Goal: Contribute content: Add original content to the website for others to see

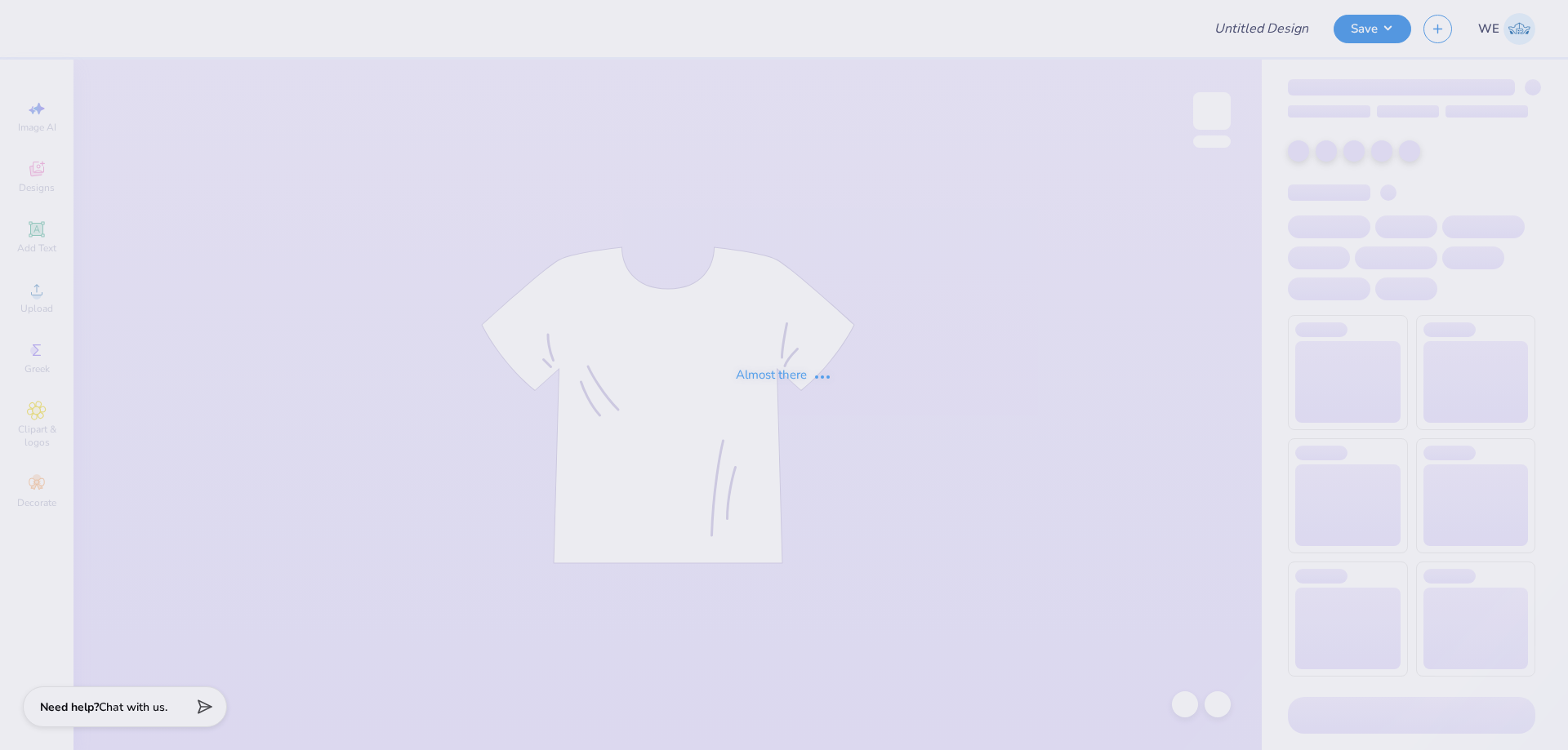
type input "DSIG Parent's Weekend"
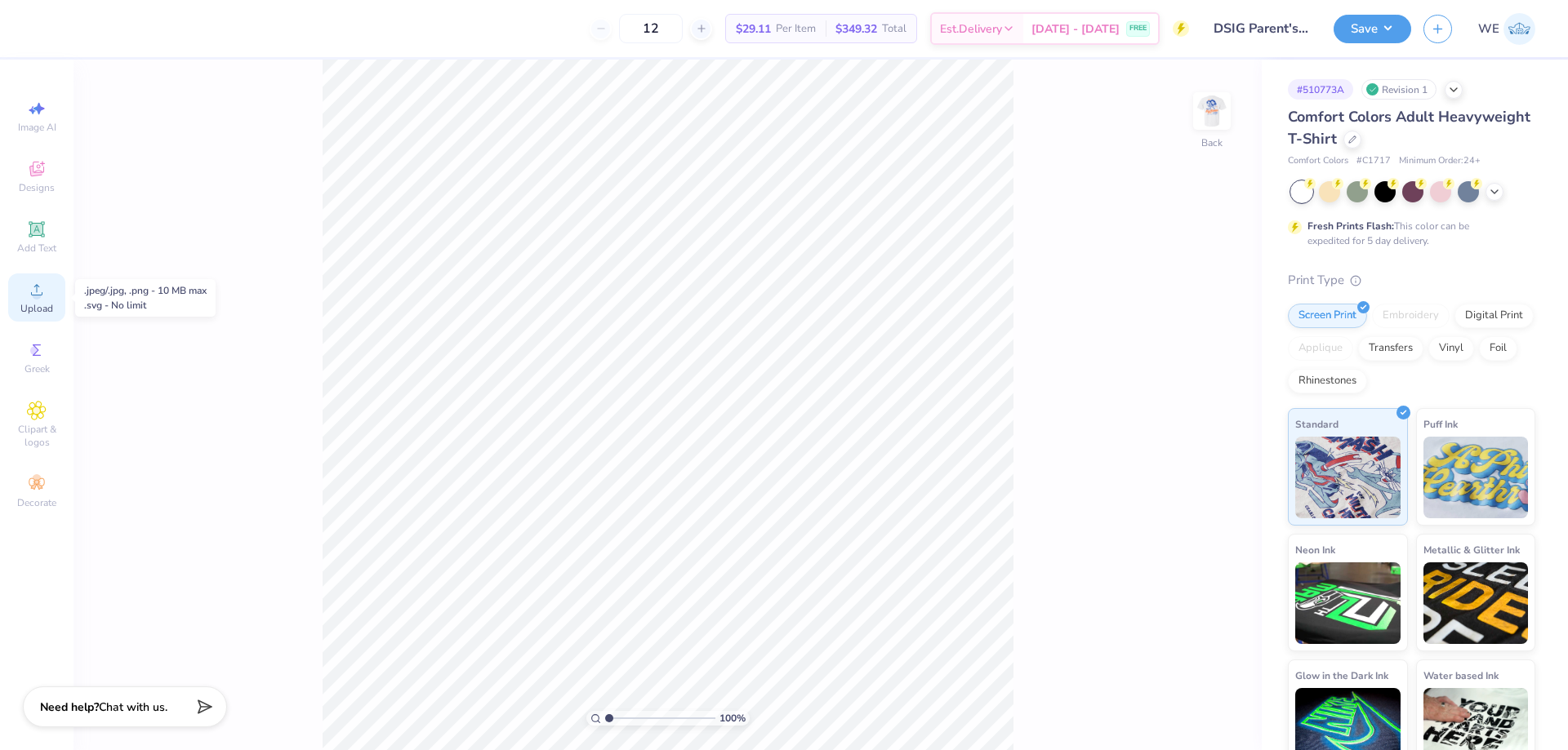
click at [47, 294] on div "Upload" at bounding box center [37, 297] width 57 height 48
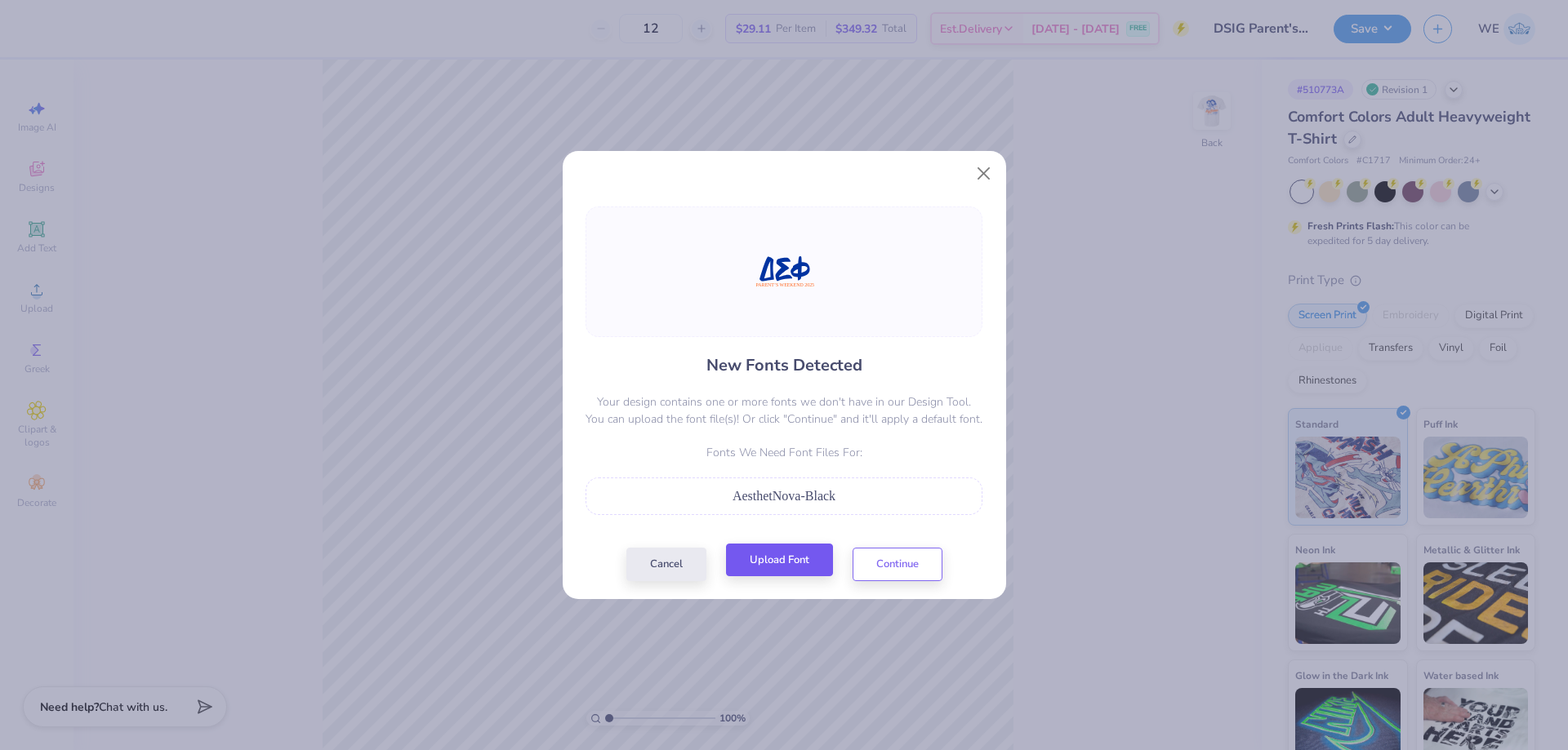
click at [777, 547] on div "New Fonts Detected Your design contains one or more fonts we don't have in our …" at bounding box center [784, 393] width 406 height 375
click at [782, 556] on button "Upload Font" at bounding box center [779, 560] width 107 height 33
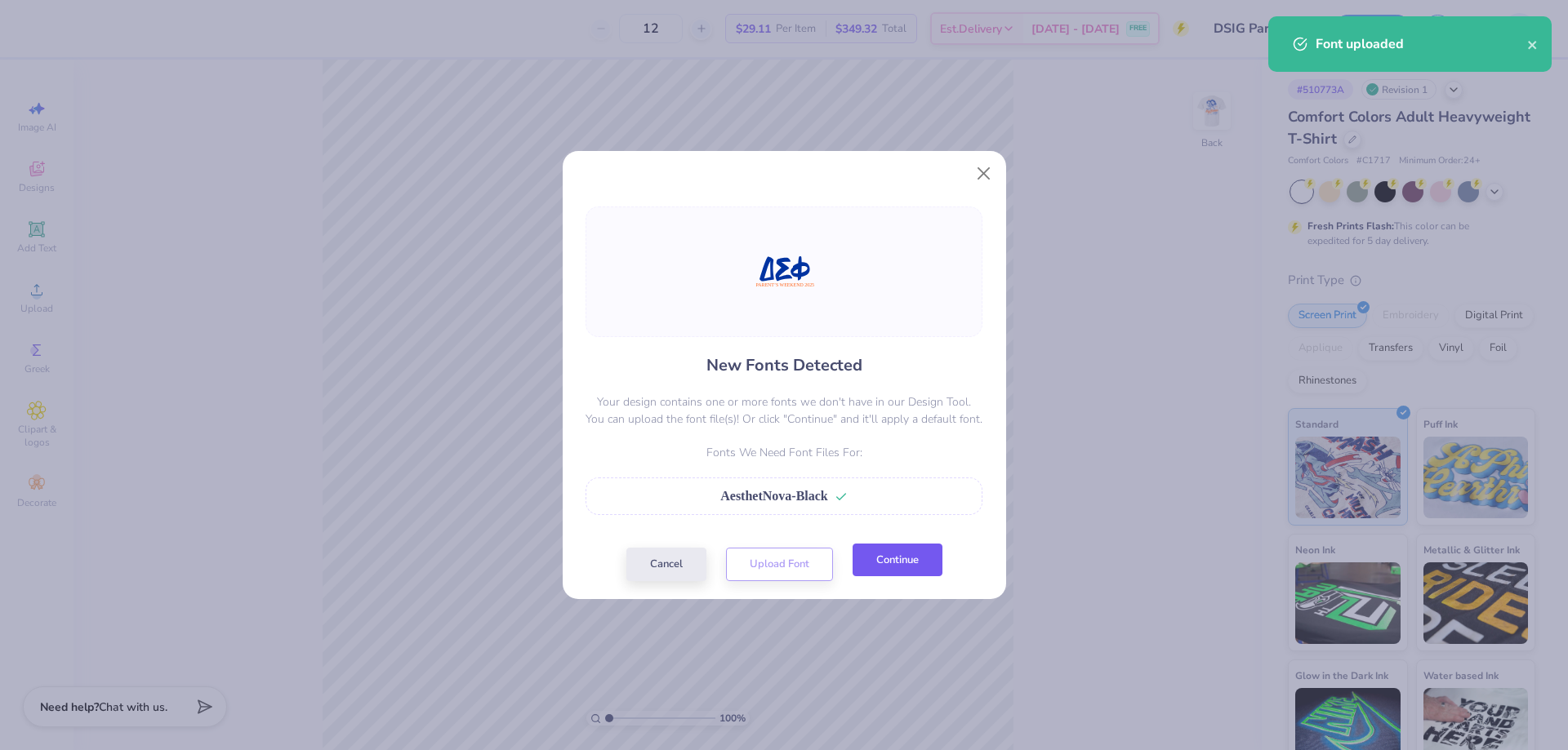
click at [896, 560] on button "Continue" at bounding box center [897, 560] width 90 height 33
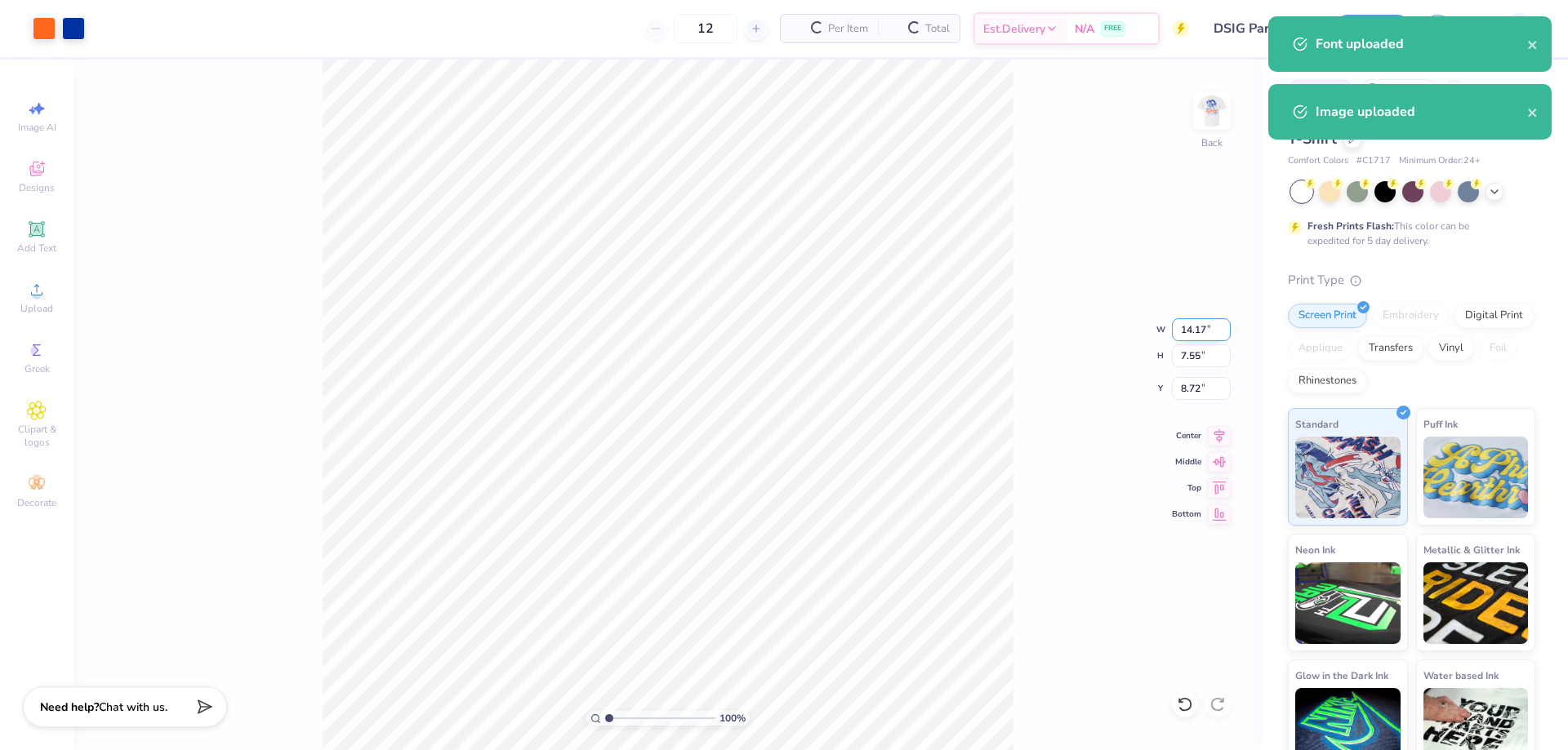
click at [1193, 331] on input "14.17" at bounding box center [1201, 329] width 59 height 23
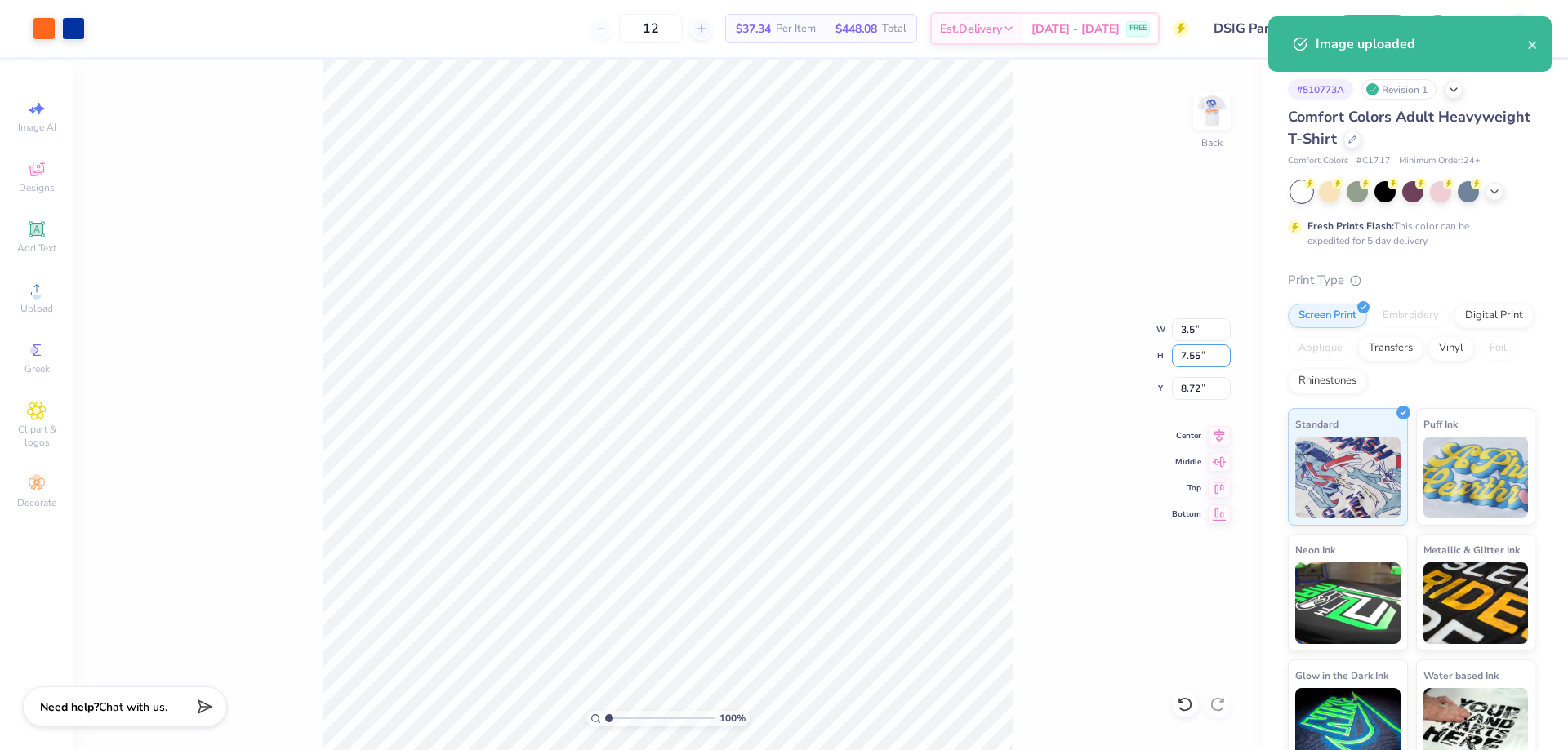
type input "3.50"
type input "1.86"
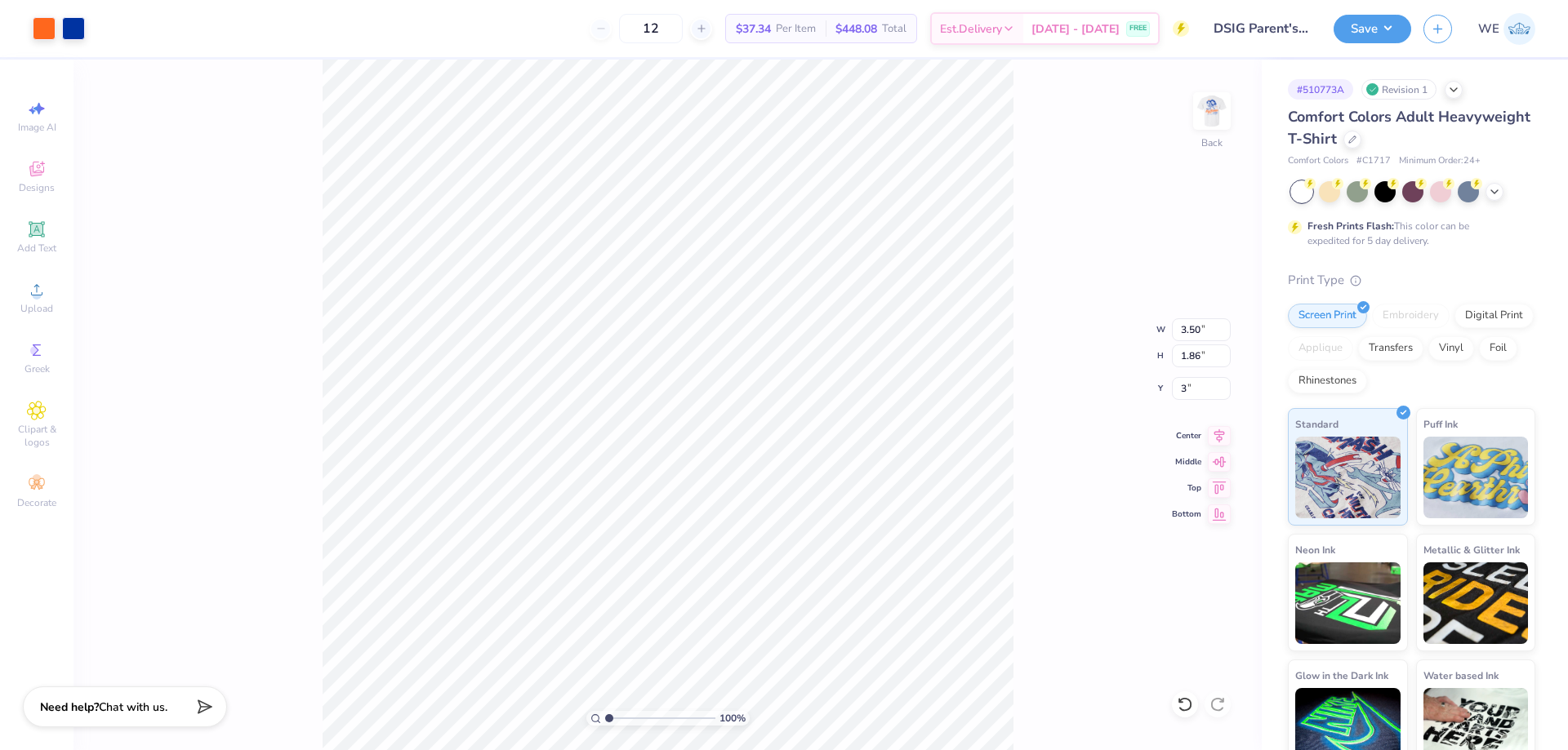
type input "3.00"
click at [1197, 326] on input "3.50" at bounding box center [1201, 329] width 59 height 23
type input "4.00"
type input "2.13"
click at [1190, 394] on input "3.68" at bounding box center [1201, 388] width 59 height 23
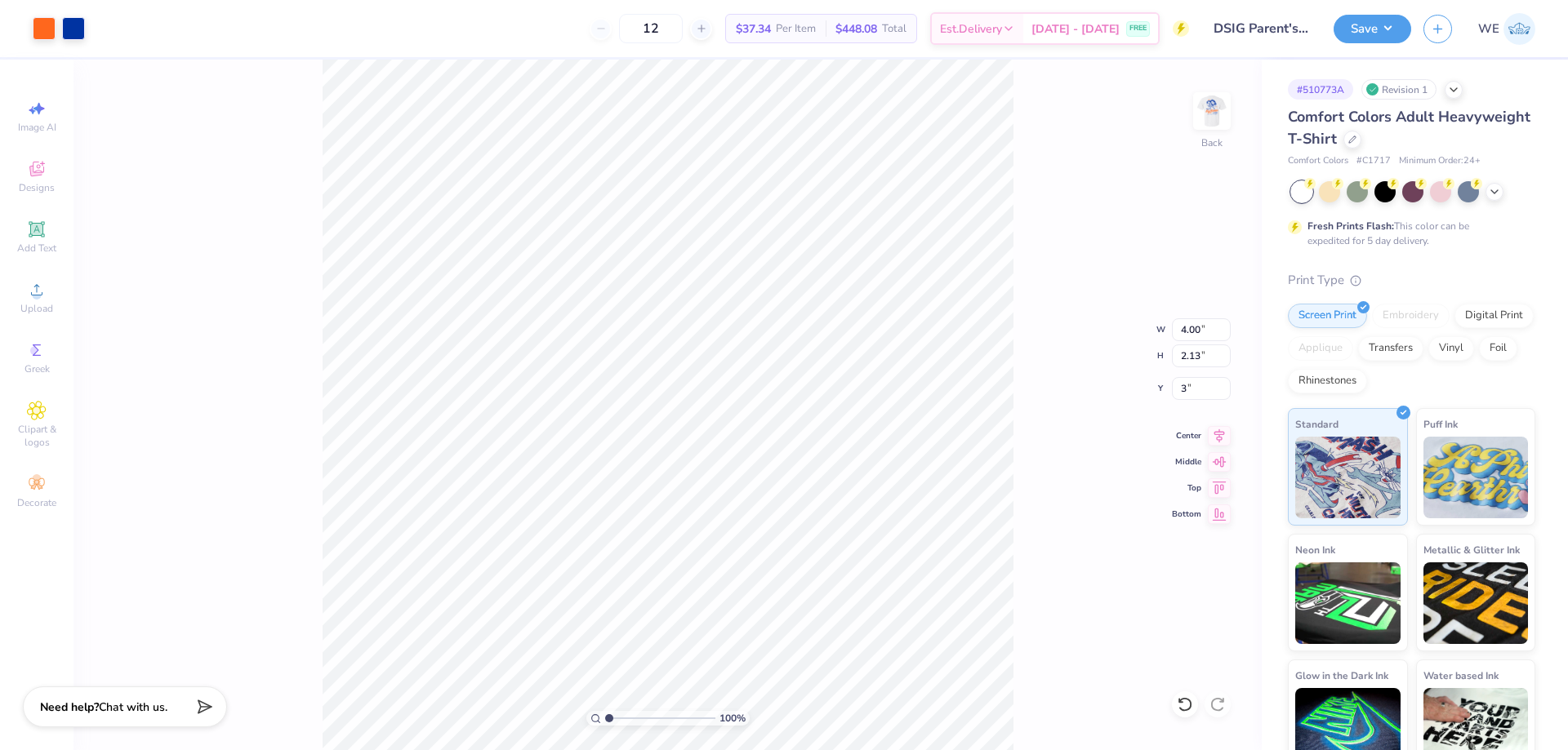
type input "3.00"
click at [1202, 116] on img at bounding box center [1211, 111] width 65 height 65
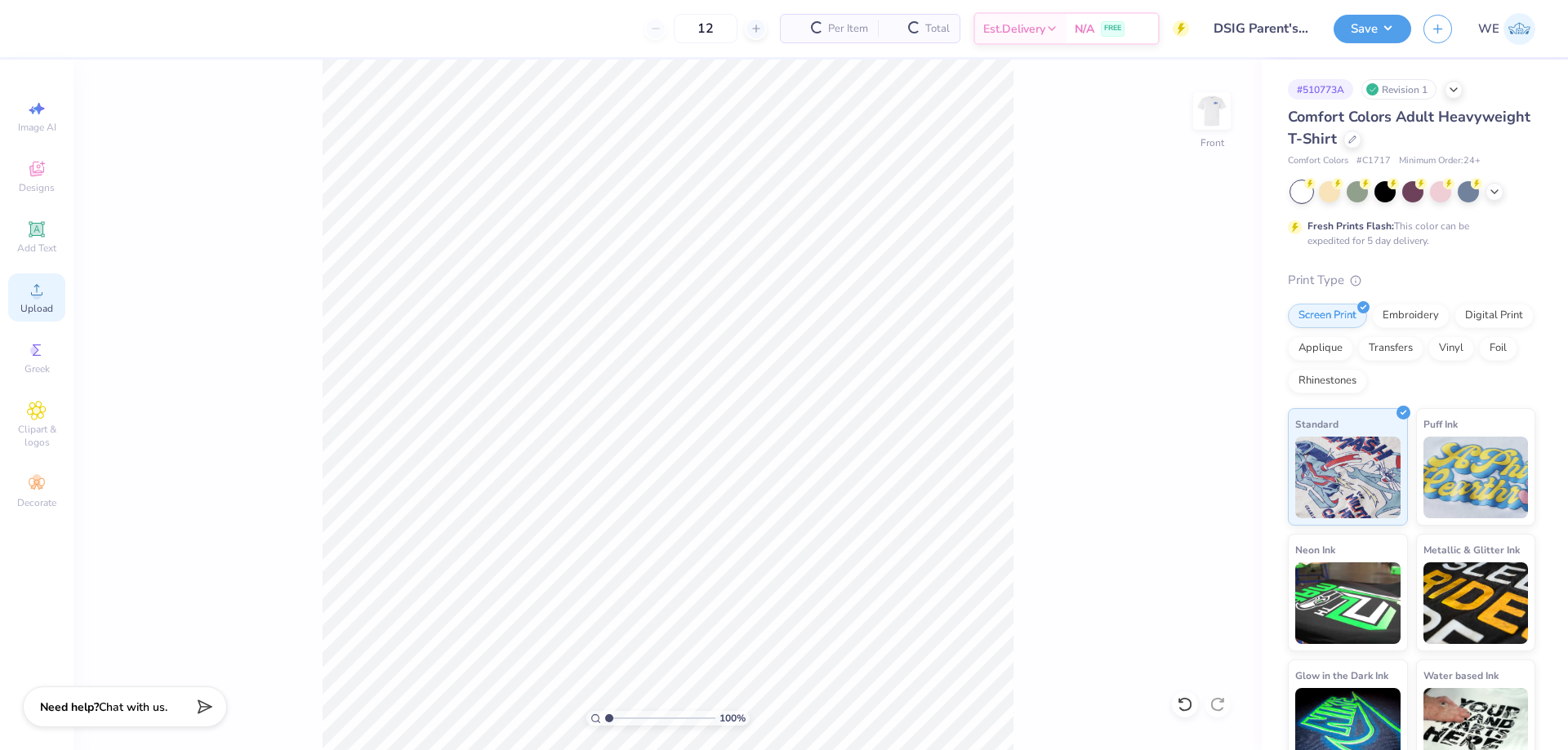
click at [43, 303] on span "Upload" at bounding box center [37, 308] width 33 height 13
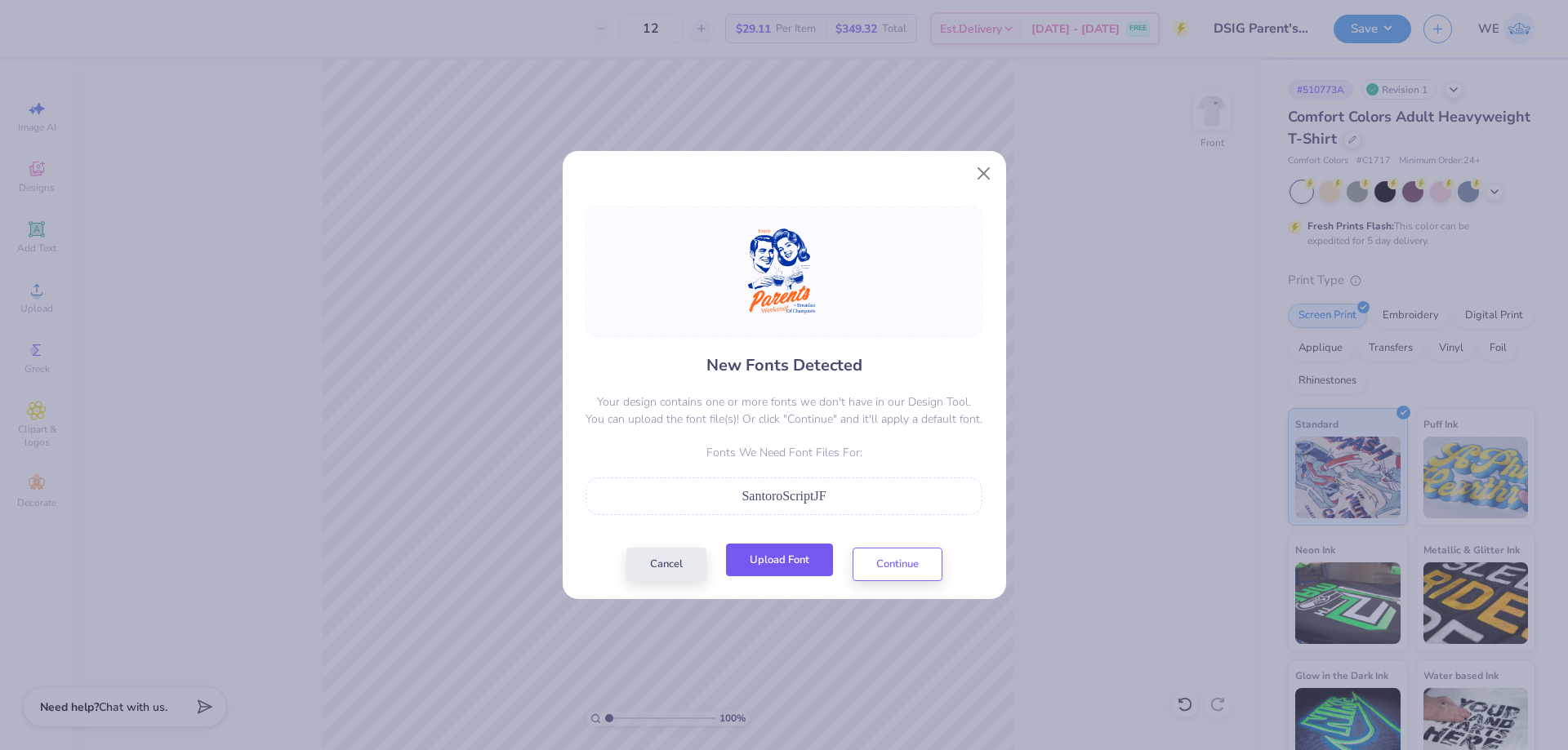
click at [795, 556] on button "Upload Font" at bounding box center [779, 560] width 107 height 33
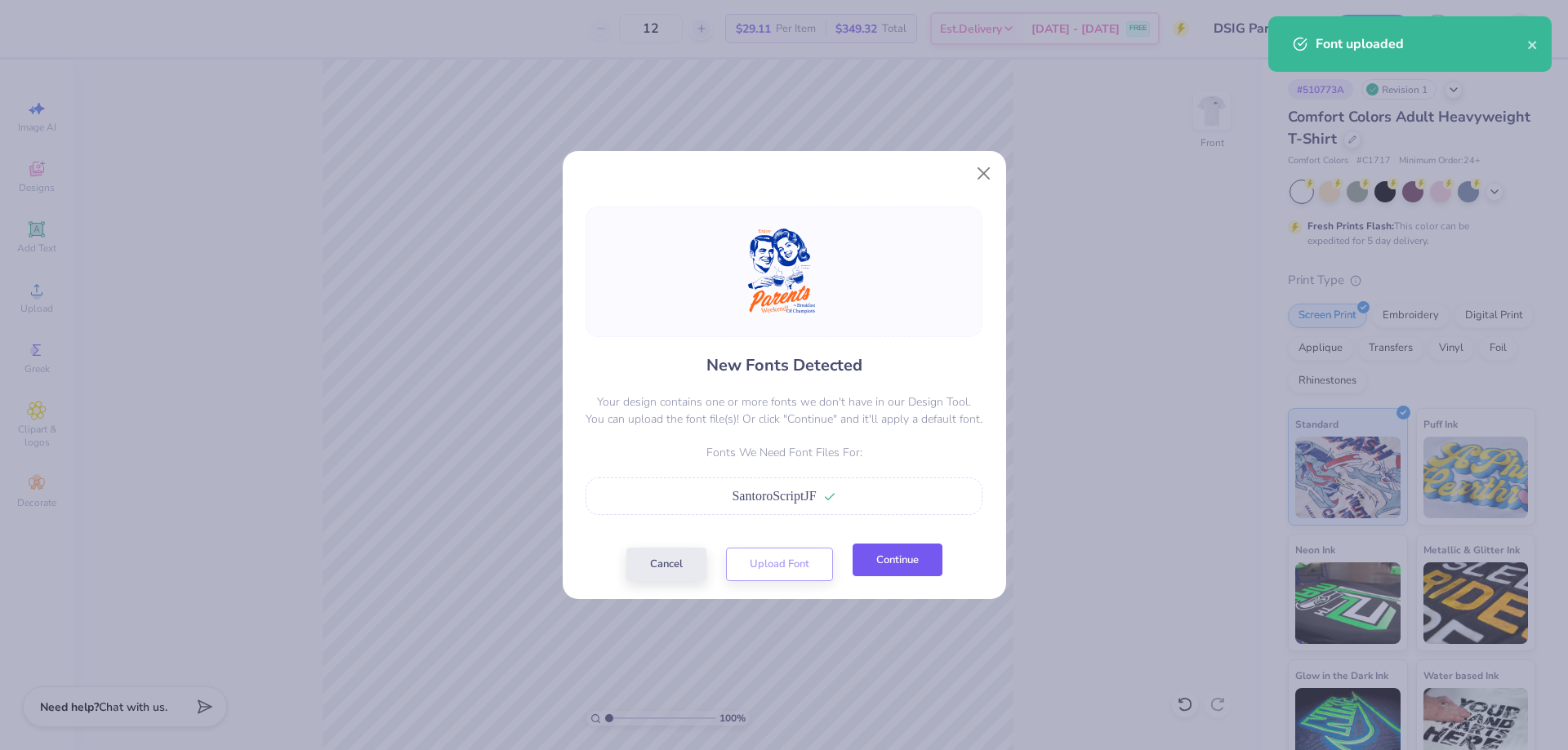
click at [902, 577] on button "Continue" at bounding box center [897, 560] width 90 height 33
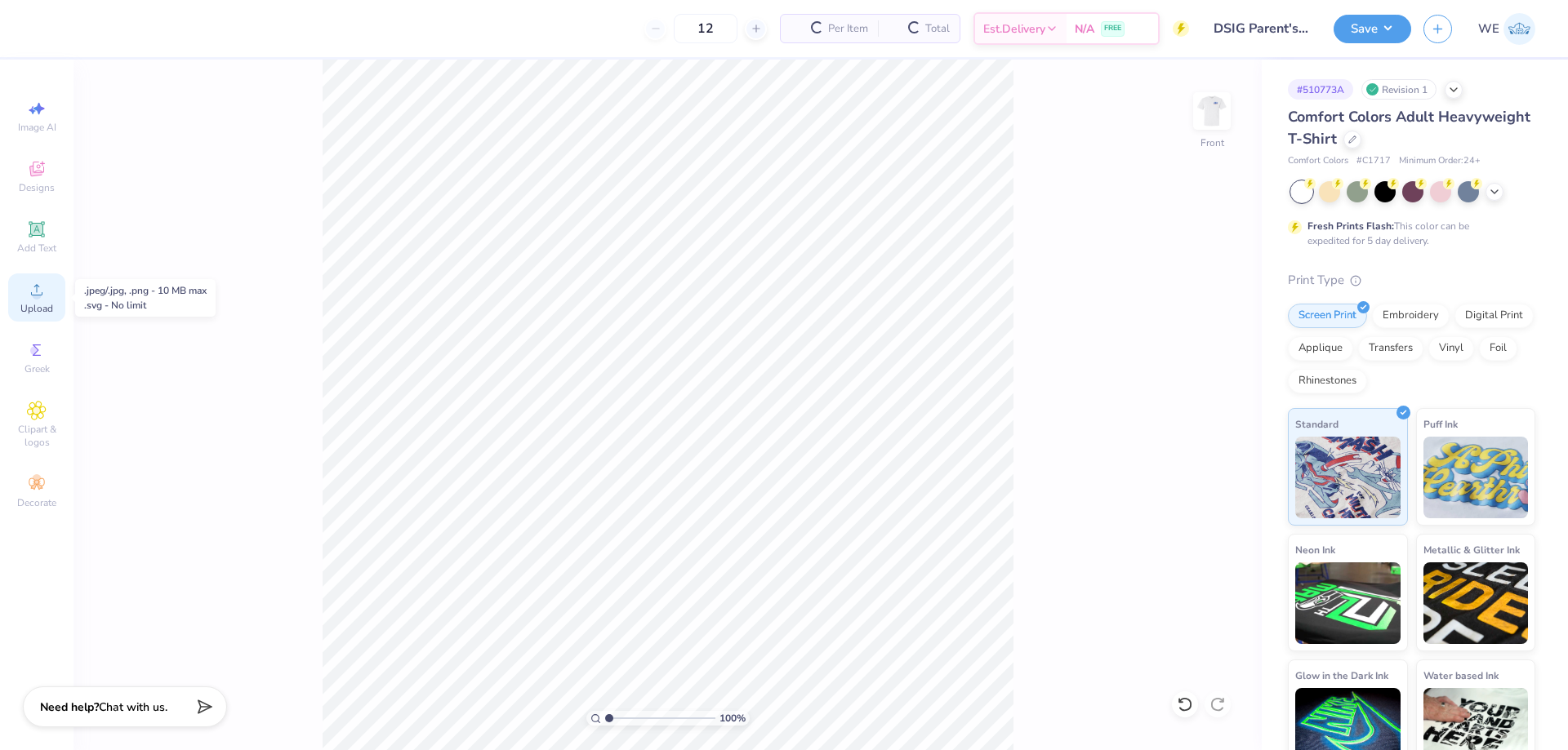
click at [36, 286] on icon at bounding box center [36, 290] width 20 height 20
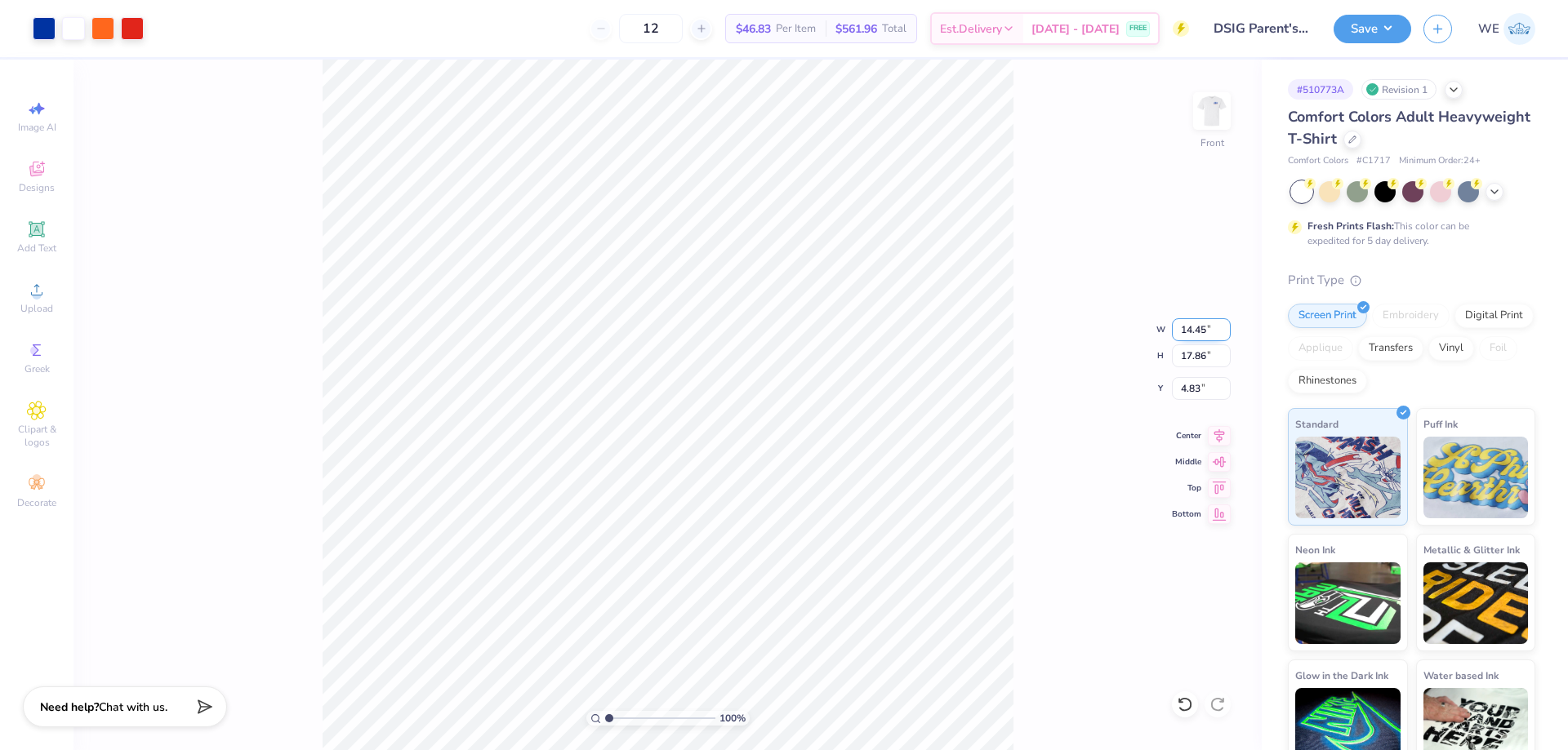
click at [1189, 328] on input "14.45" at bounding box center [1201, 329] width 59 height 23
type input "14.00"
type input "17.31"
type input "5.11"
type input "16.72"
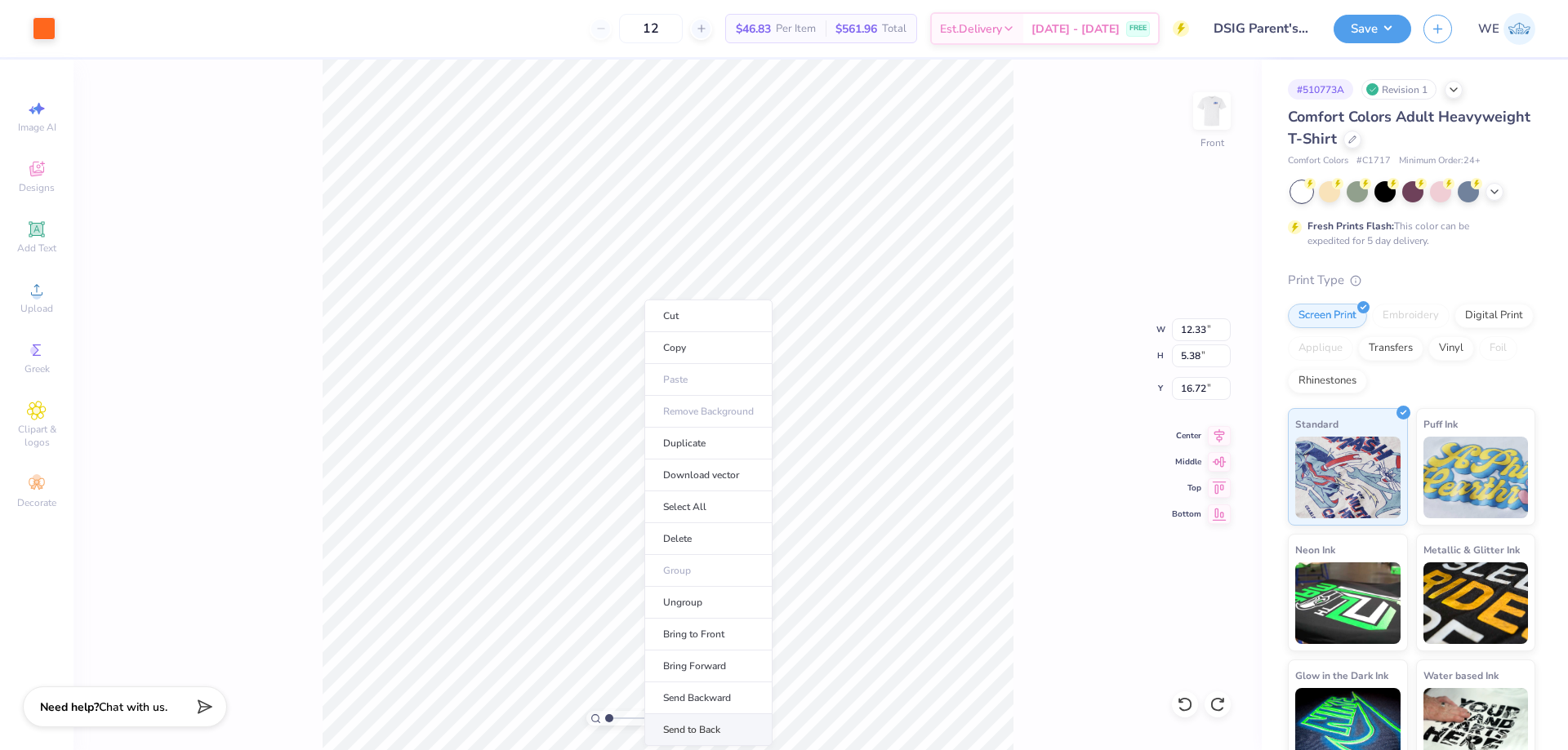
click at [732, 715] on li "Send to Back" at bounding box center [708, 729] width 129 height 32
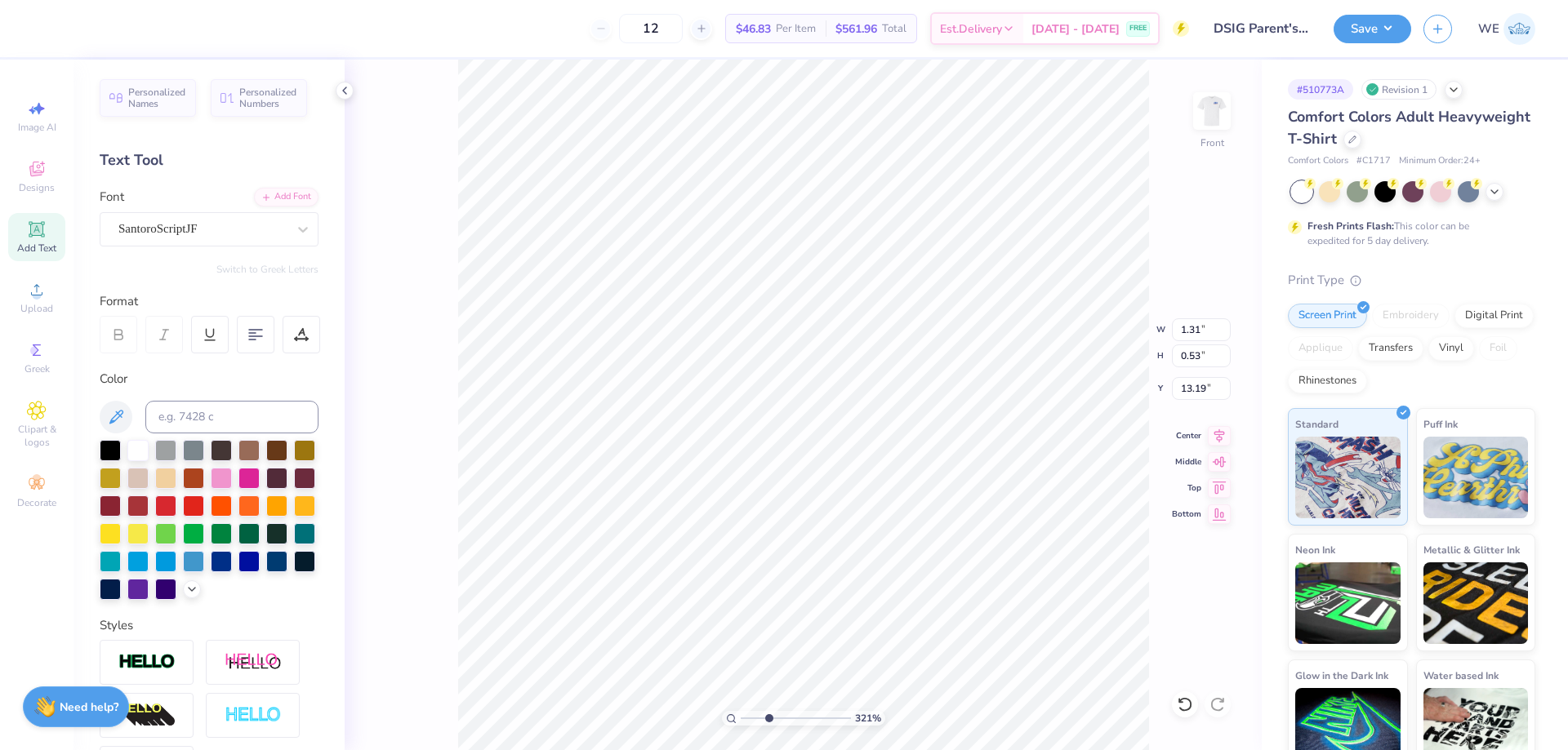
type input "3.21314535235116"
type input "1.51"
type input "1.15"
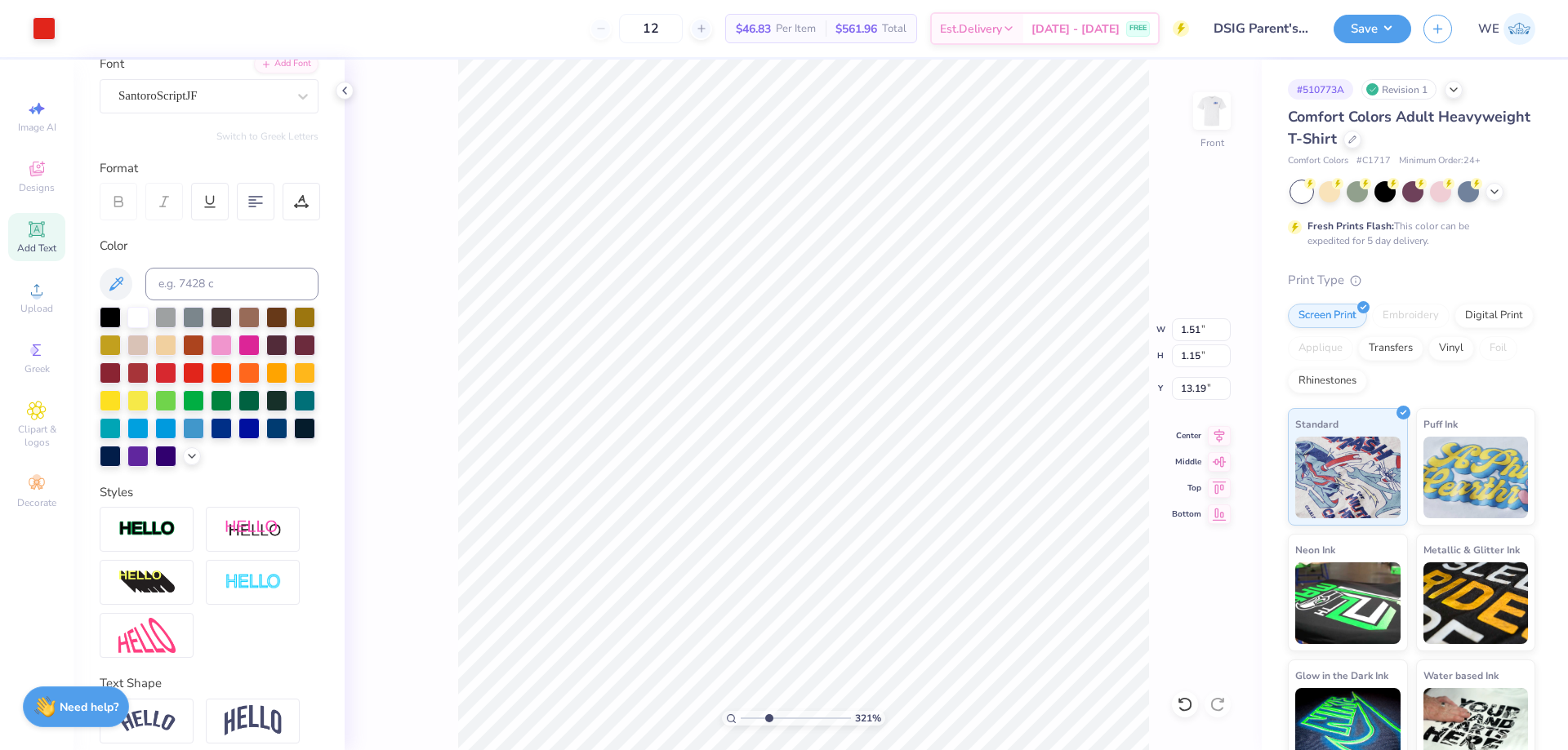
scroll to position [227, 0]
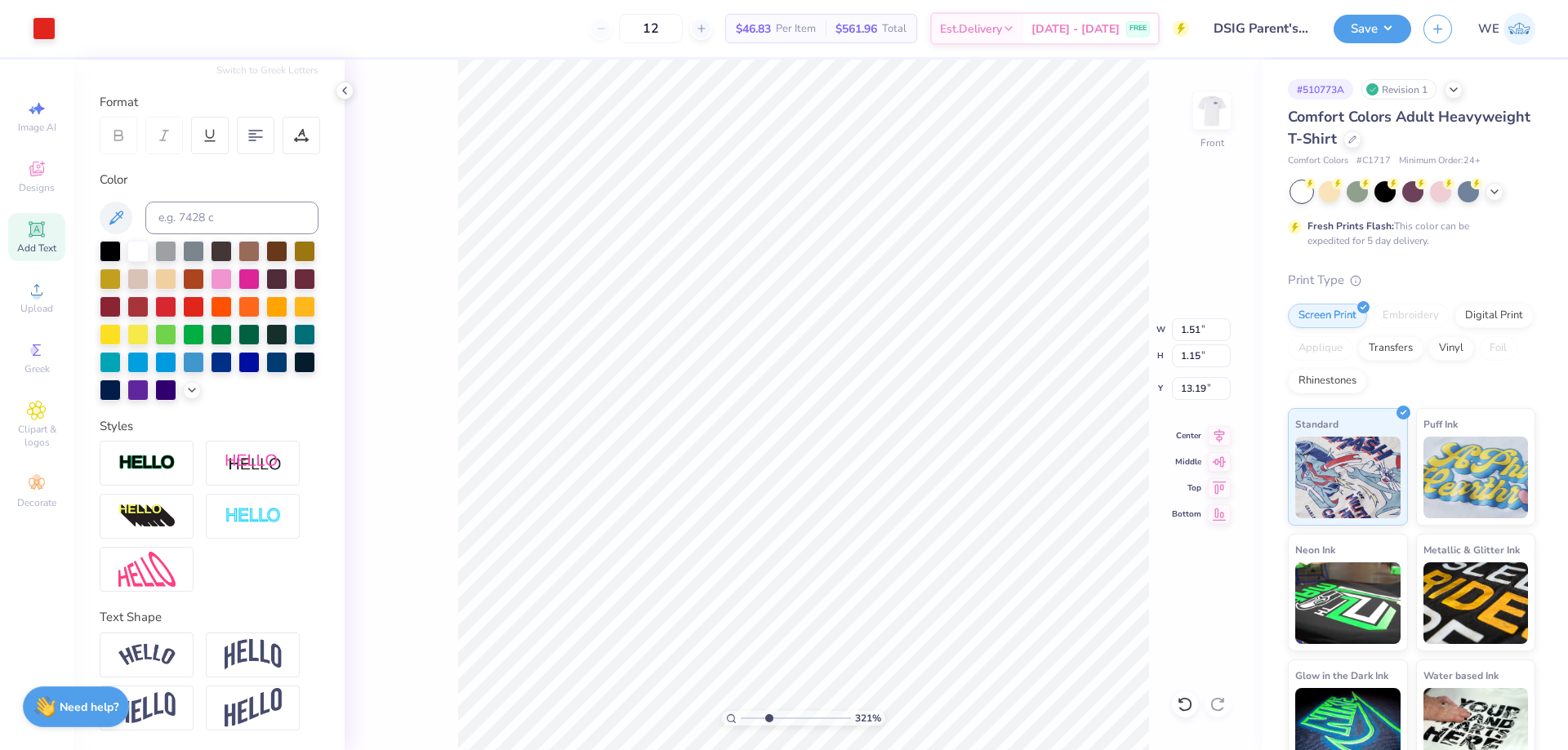
type input "3.21314535235116"
type input "1.55"
type input "1.85"
type input "13.15"
type input "3.21314535235116"
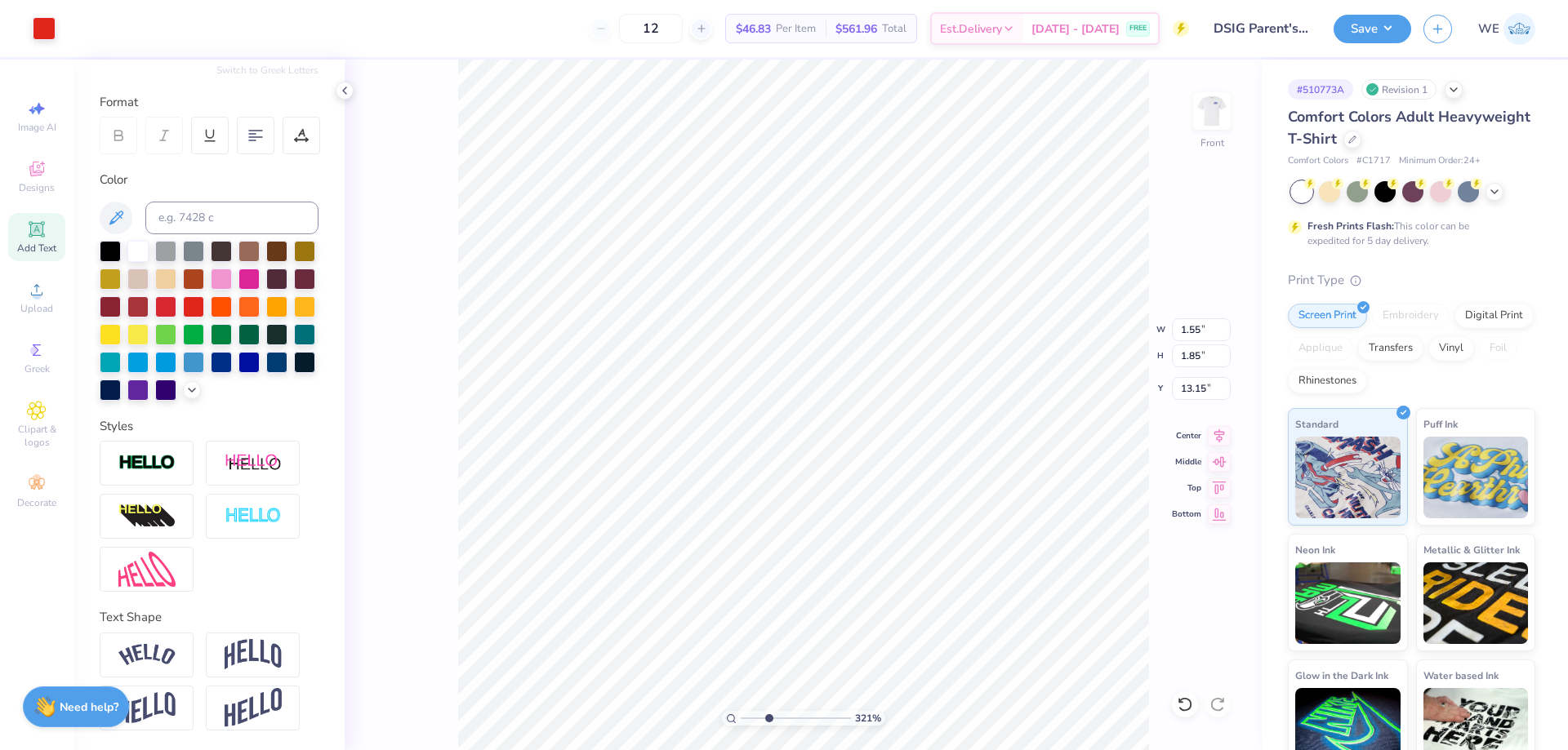
type input "12.58"
type input "12.50"
type input "5.18"
type input "1"
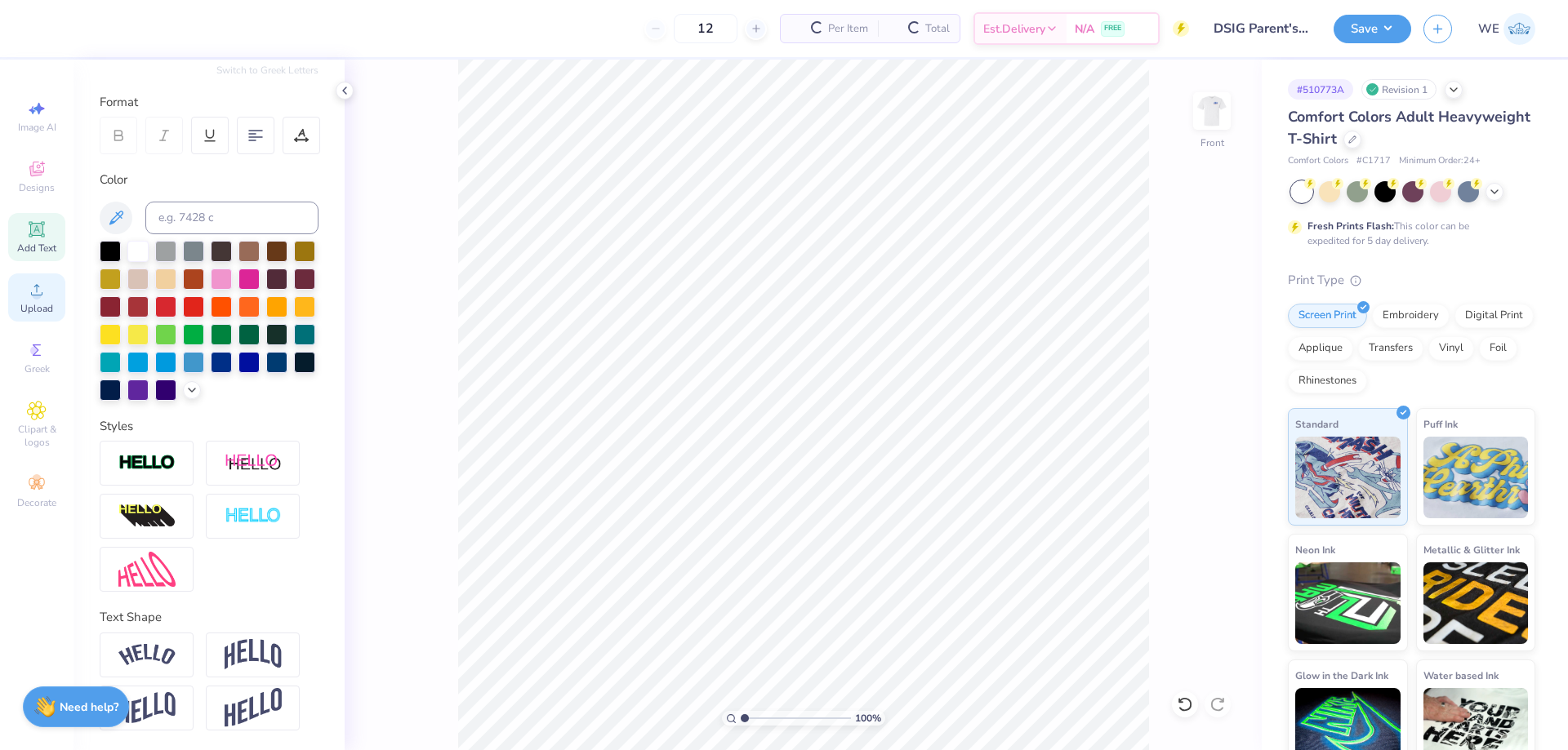
click at [51, 312] on span "Upload" at bounding box center [37, 308] width 33 height 13
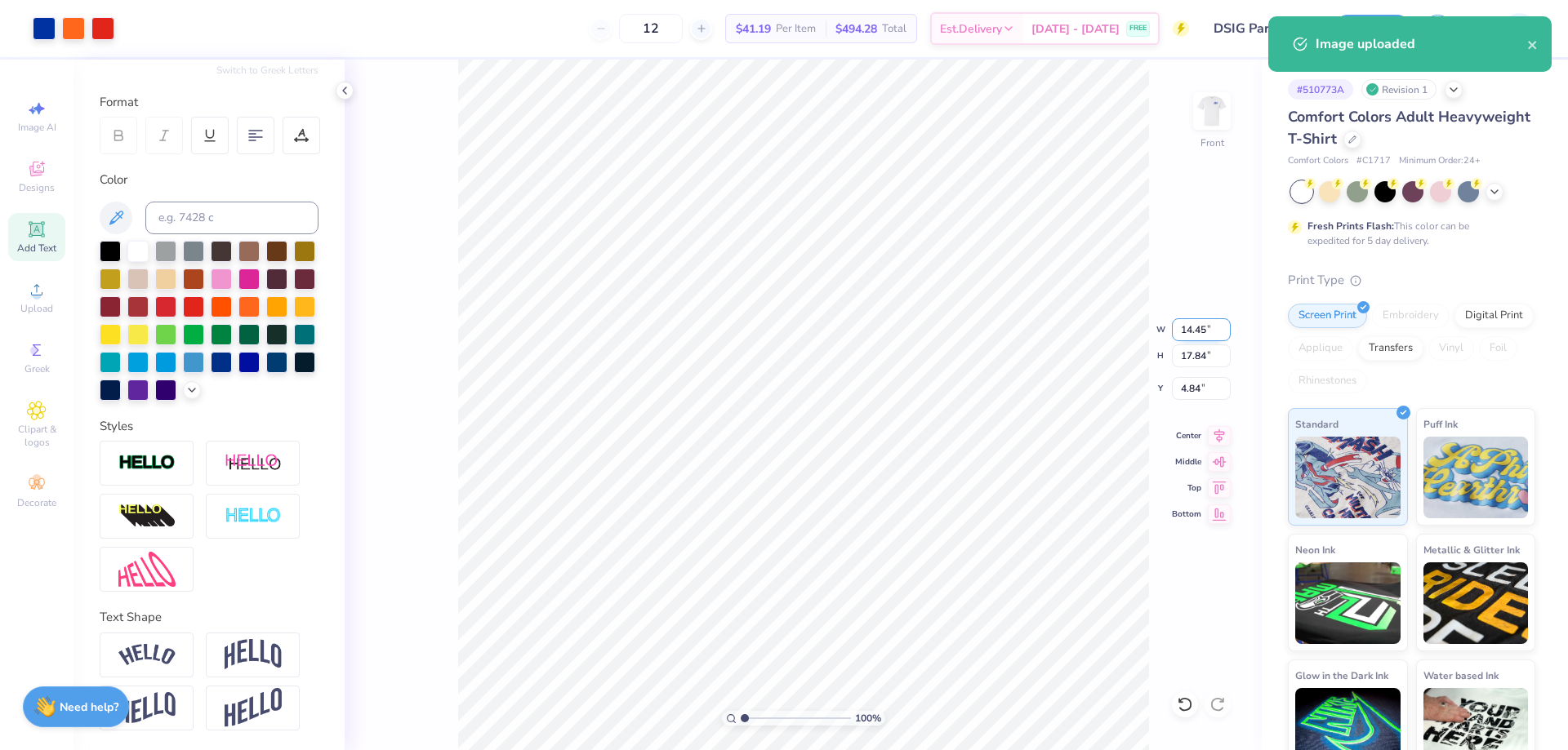
click at [1205, 337] on input "14.45" at bounding box center [1201, 329] width 59 height 23
type input "12.00"
type input "14.81"
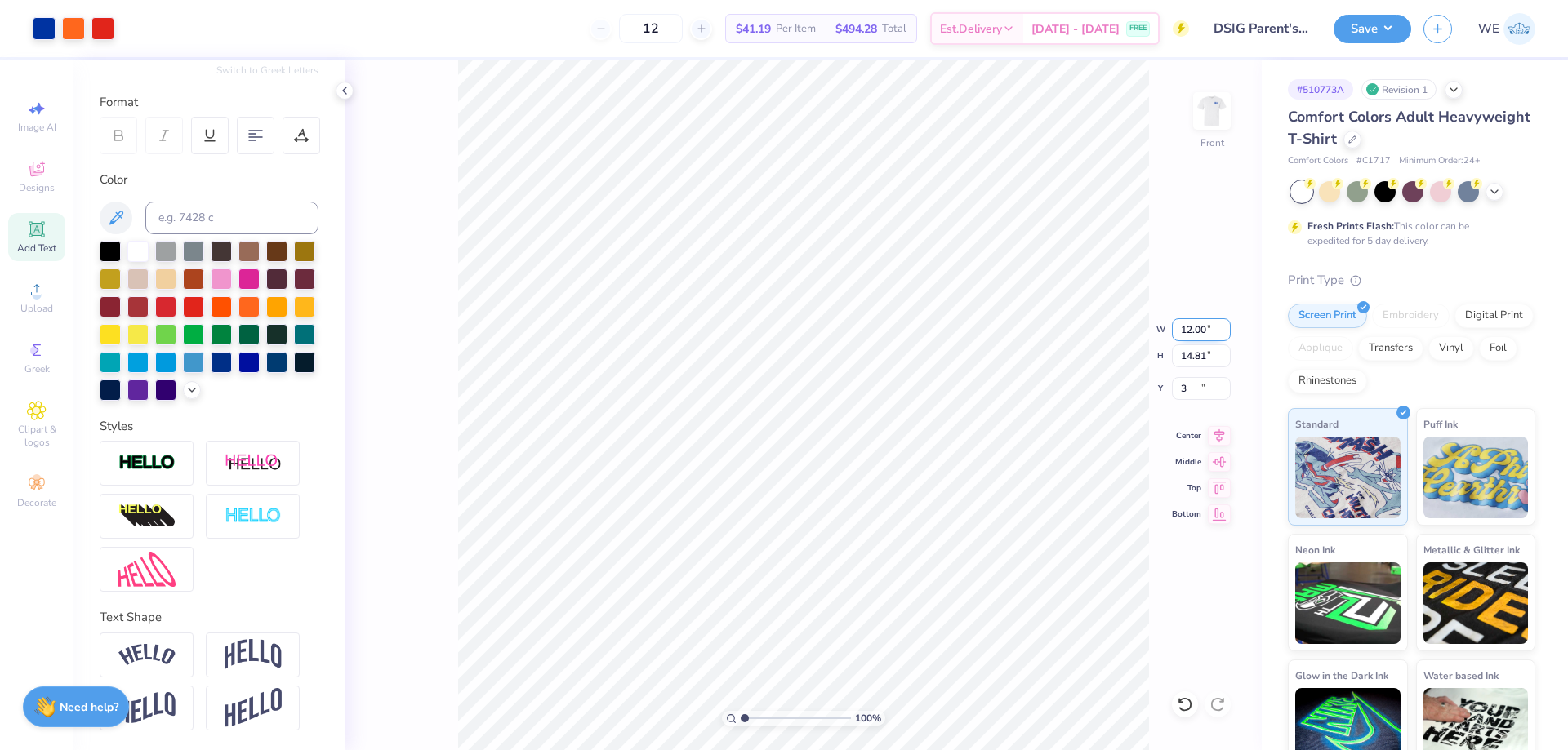
type input "3.00"
click at [1090, 345] on div "100 % Front W 12.00 12.00 " H 14.81 14.81 " Y 3.00 3.00 " Center Middle Top Bot…" at bounding box center [803, 405] width 917 height 691
type input "3.21314535235116"
type input "4.24"
type input "1.47"
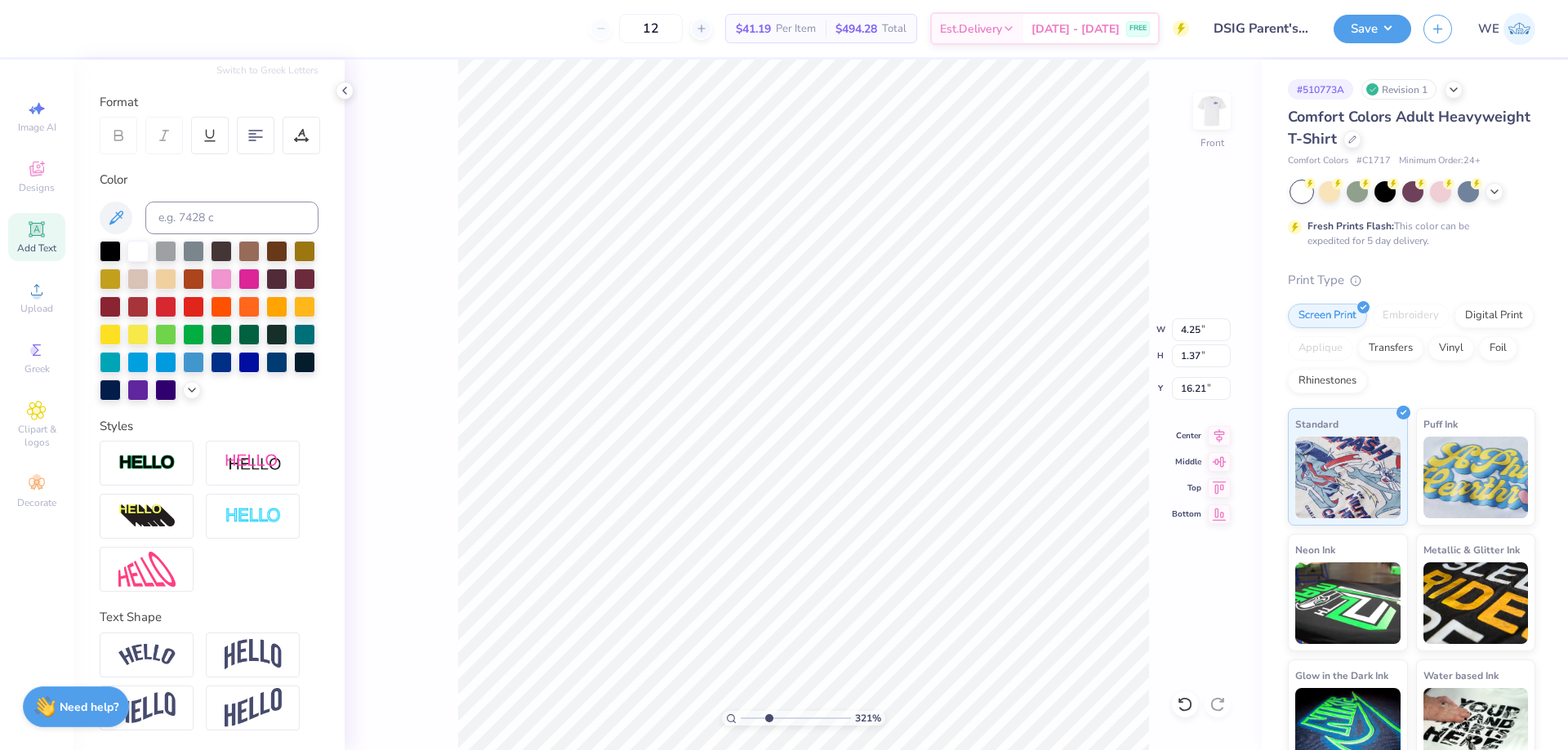
type input "16.15"
type input "1"
click at [1192, 337] on input "12.00" at bounding box center [1201, 329] width 59 height 23
type input "12.00"
click at [1367, 30] on button "Save" at bounding box center [1372, 26] width 77 height 28
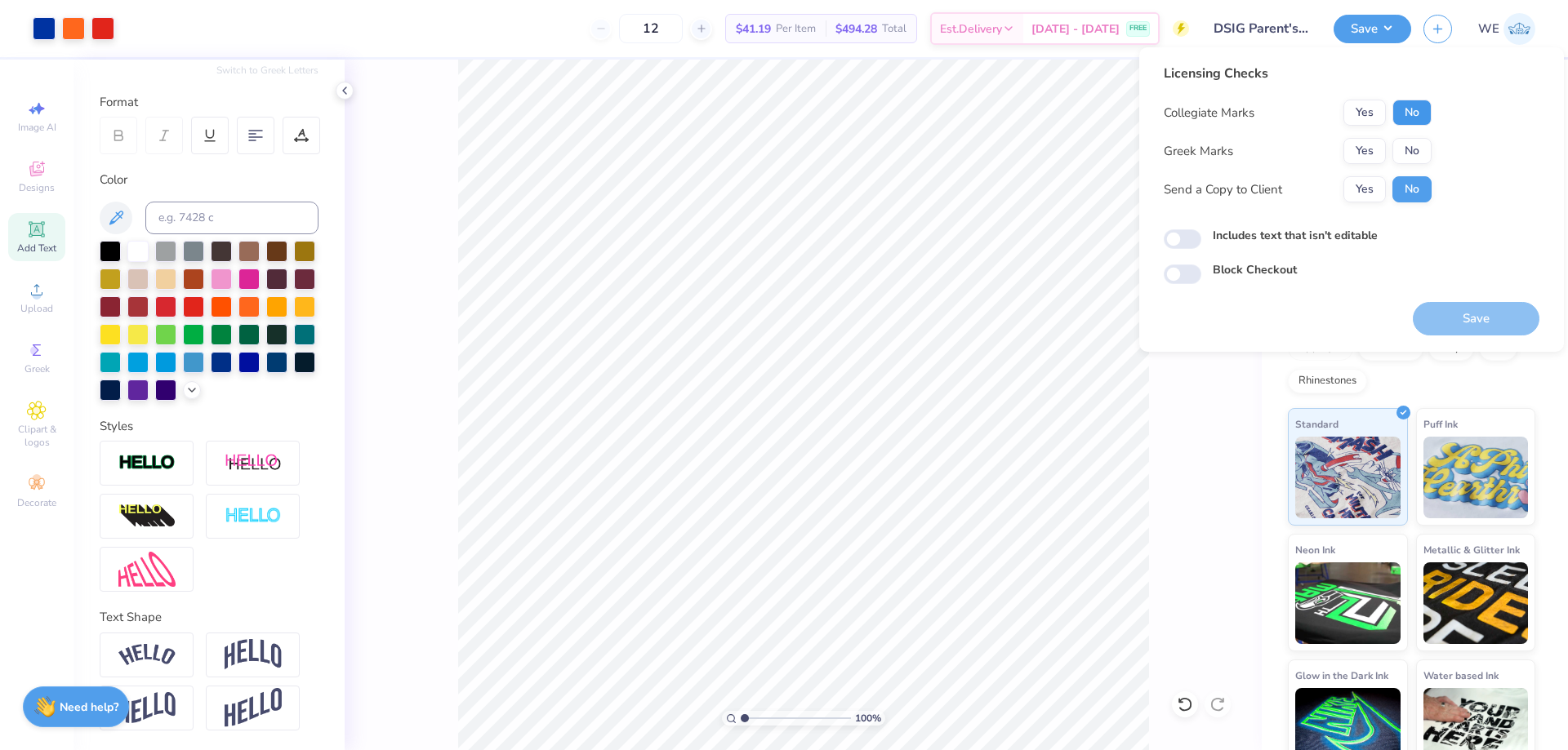
click at [1430, 116] on button "No" at bounding box center [1412, 112] width 39 height 26
drag, startPoint x: 1390, startPoint y: 149, endPoint x: 1380, endPoint y: 155, distance: 11.7
click at [1389, 149] on div "Yes No" at bounding box center [1387, 151] width 88 height 26
click at [1370, 146] on button "Yes" at bounding box center [1365, 151] width 43 height 26
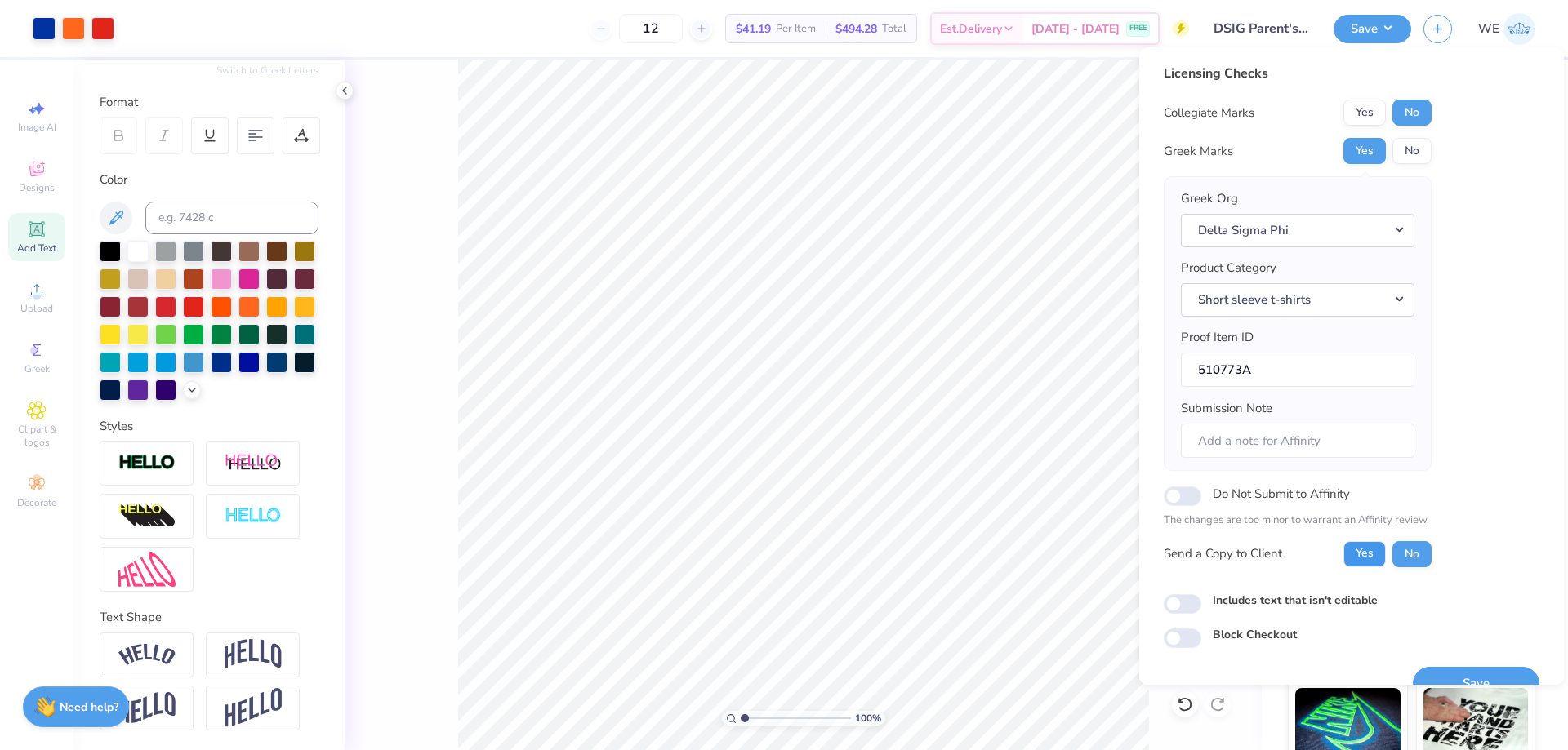
click at [1366, 555] on button "Yes" at bounding box center [1365, 554] width 43 height 26
click at [1167, 601] on input "Includes text that isn't editable" at bounding box center [1182, 603] width 38 height 20
checkbox input "true"
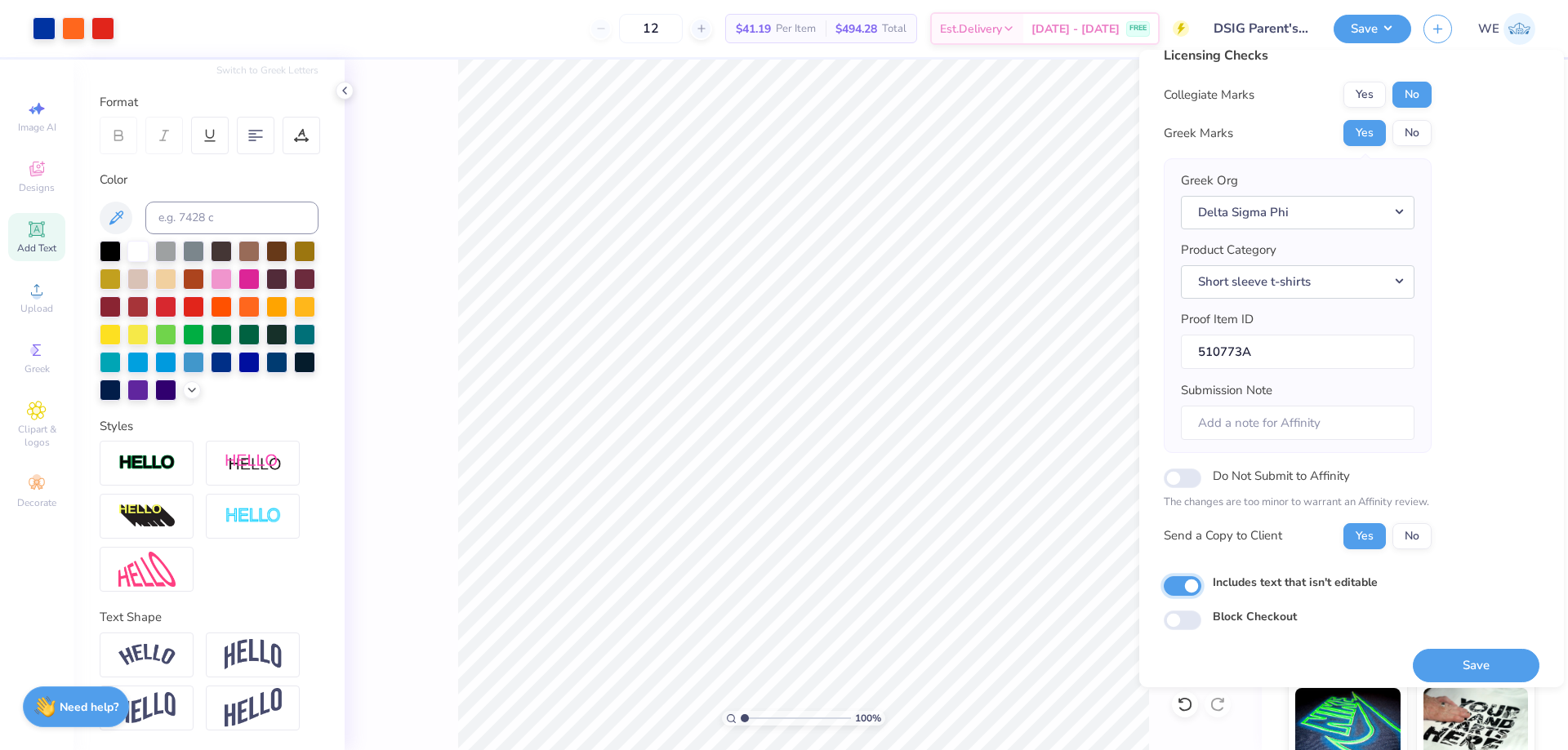
scroll to position [31, 0]
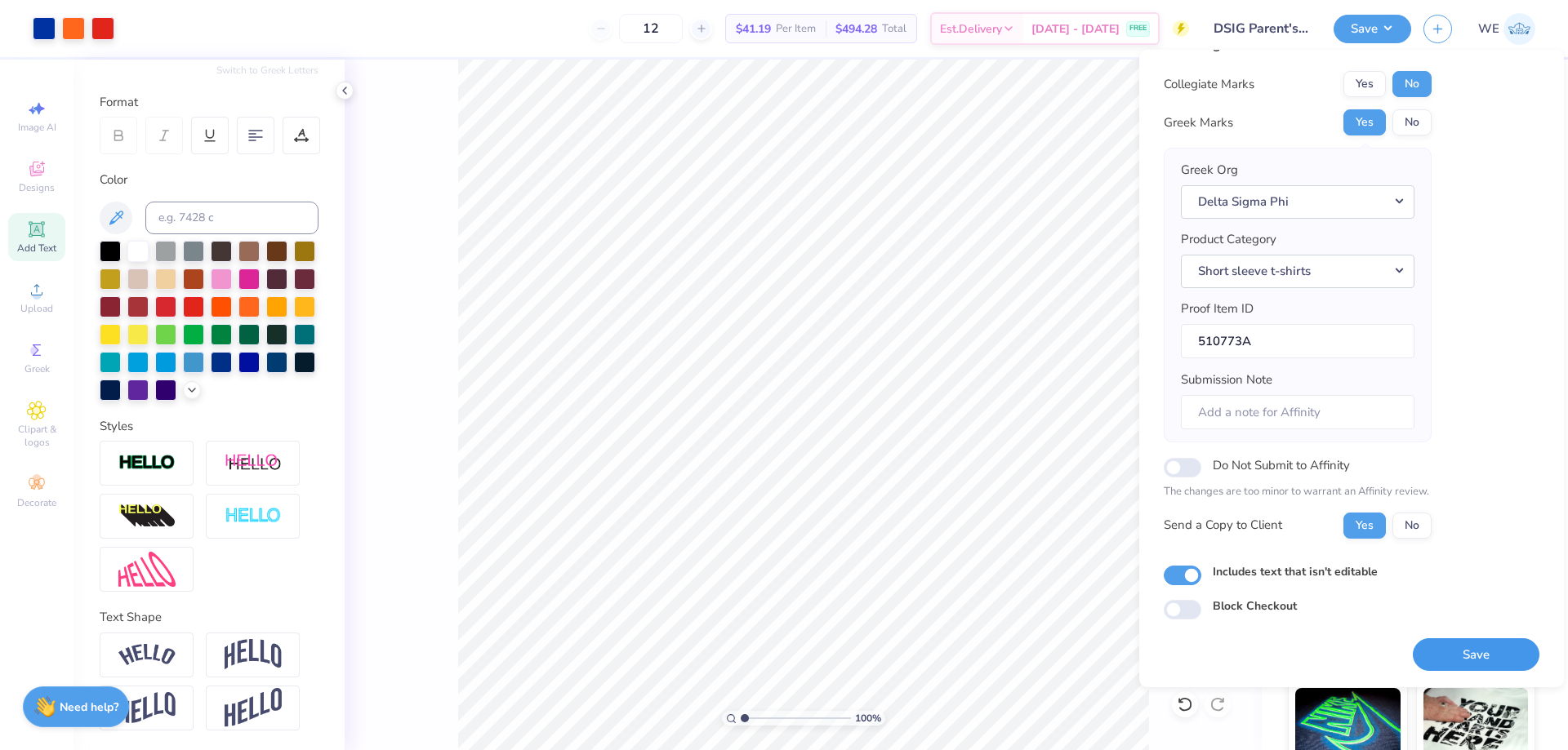
click at [1455, 647] on button "Save" at bounding box center [1476, 655] width 127 height 33
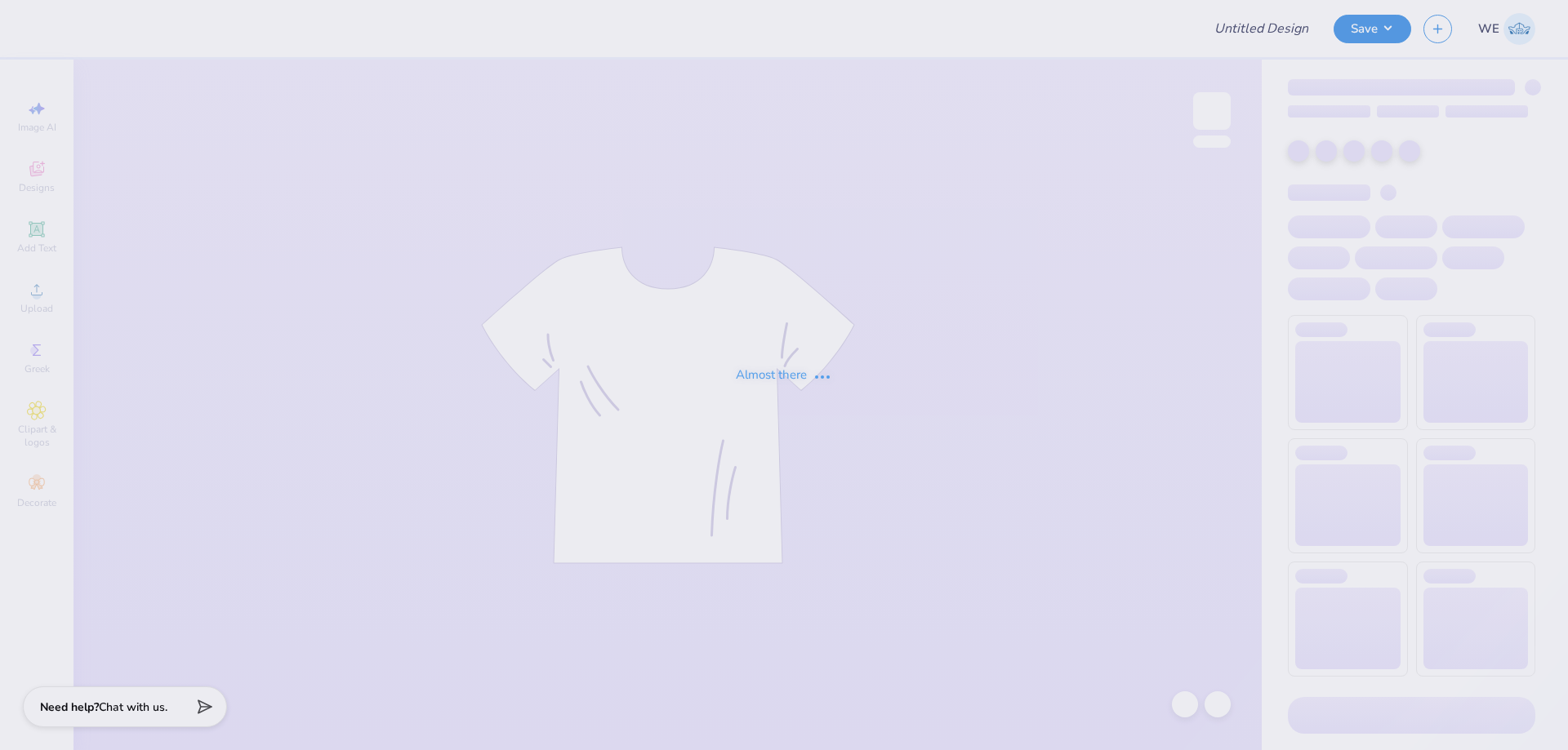
type input "Delta Zeta Homecoming Design 3"
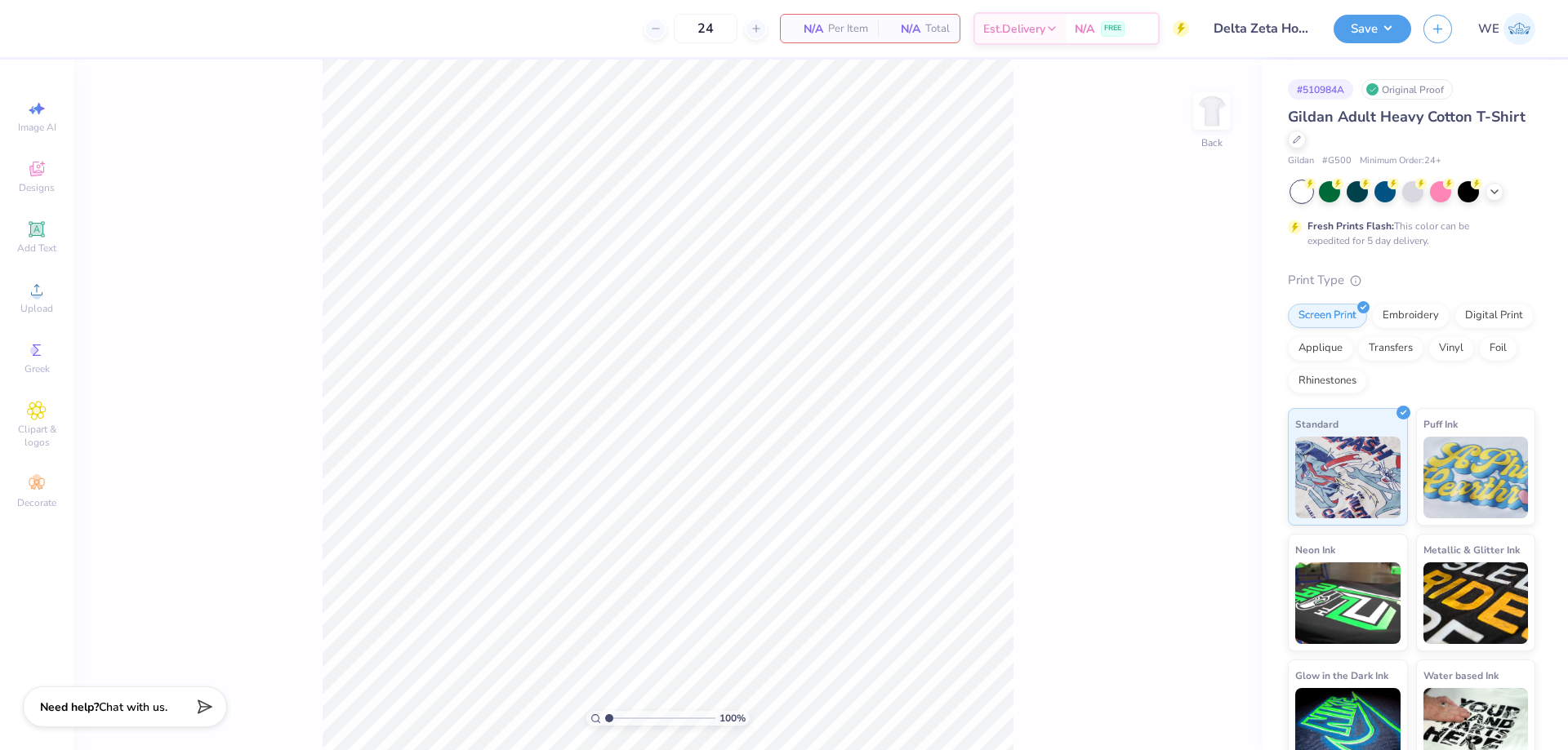
drag, startPoint x: 167, startPoint y: 573, endPoint x: 178, endPoint y: 603, distance: 32.0
click at [166, 572] on div "100 % Back" at bounding box center [668, 405] width 1188 height 691
